Goal: Register for event/course

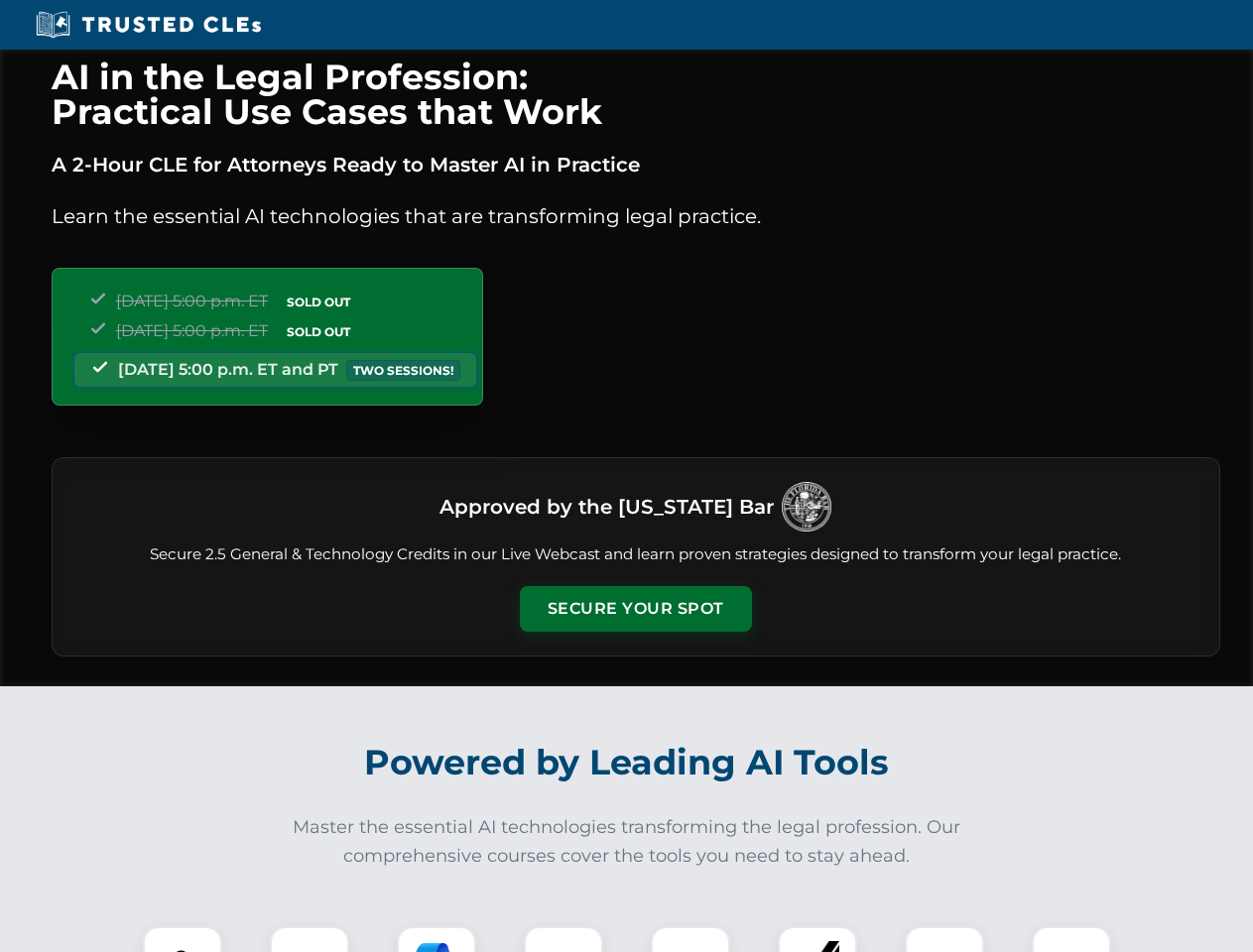
click at [635, 609] on button "Secure Your Spot" at bounding box center [636, 609] width 232 height 46
click at [183, 939] on img at bounding box center [183, 967] width 58 height 58
click at [310, 939] on div at bounding box center [309, 966] width 79 height 79
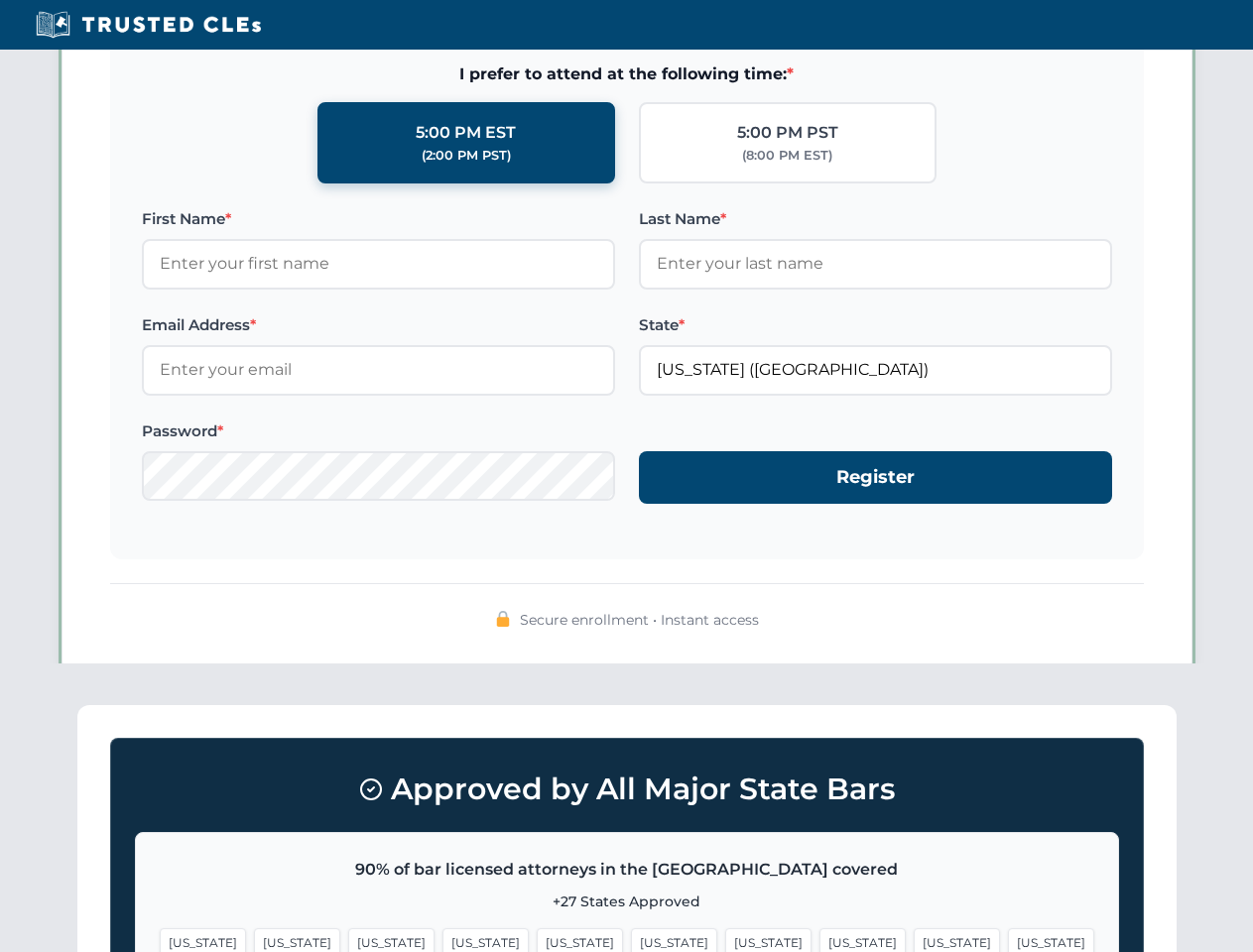
click at [914, 939] on span "[US_STATE]" at bounding box center [957, 943] width 86 height 29
